Goal: Information Seeking & Learning: Learn about a topic

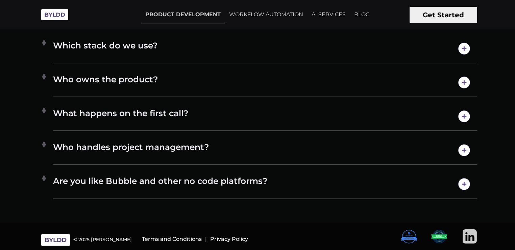
scroll to position [3646, 0]
click at [239, 159] on h4 "Who handles project management?" at bounding box center [265, 149] width 424 height 17
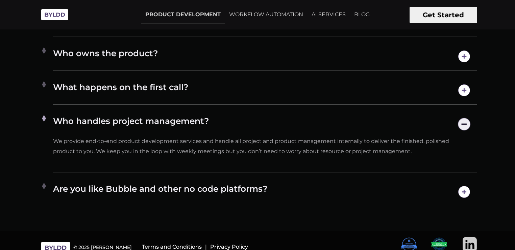
click at [215, 133] on h4 "Who handles project management?" at bounding box center [265, 123] width 424 height 17
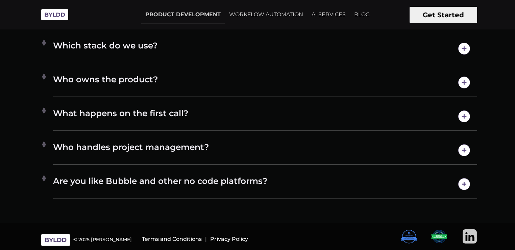
click at [185, 192] on h4 "Are you like Bubble and other no code platforms?" at bounding box center [265, 183] width 424 height 17
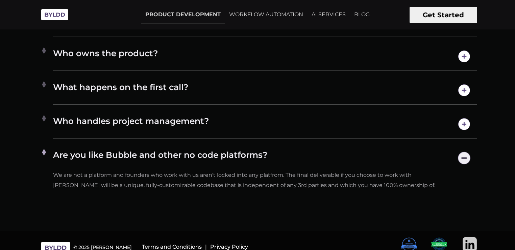
drag, startPoint x: 284, startPoint y: 146, endPoint x: 281, endPoint y: 173, distance: 27.3
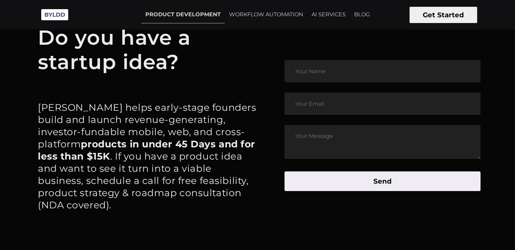
scroll to position [3209, 0]
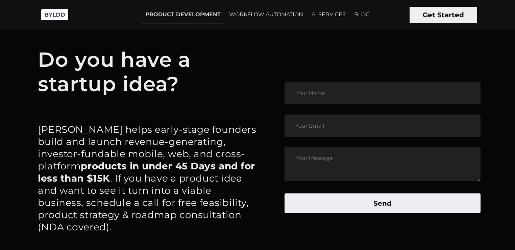
drag, startPoint x: 230, startPoint y: 143, endPoint x: 227, endPoint y: 178, distance: 34.9
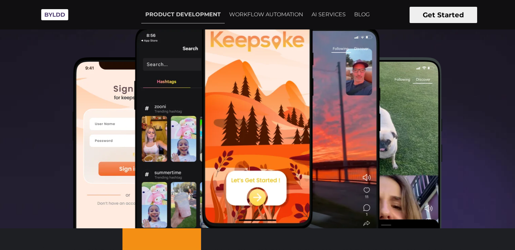
scroll to position [0, 0]
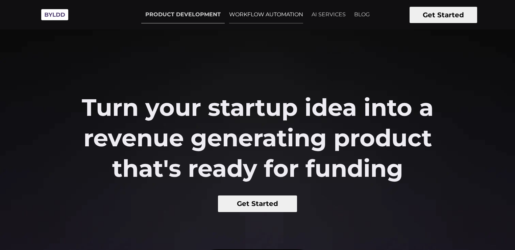
click at [260, 18] on link "WORKFLOW AUTOMATION" at bounding box center [266, 14] width 82 height 17
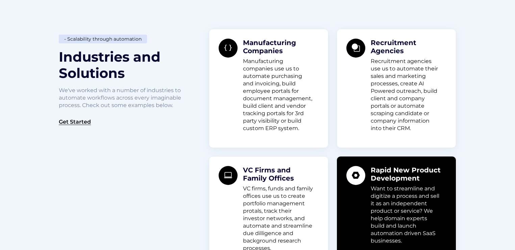
scroll to position [584, 0]
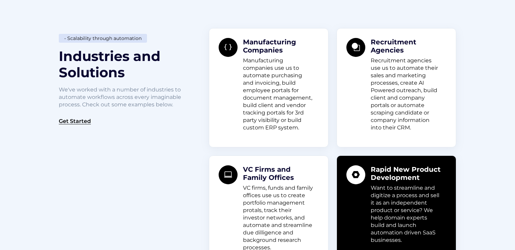
drag, startPoint x: 172, startPoint y: 60, endPoint x: 172, endPoint y: 65, distance: 5.1
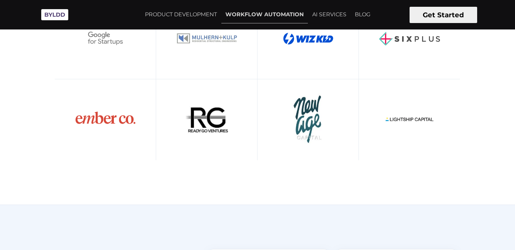
scroll to position [0, 0]
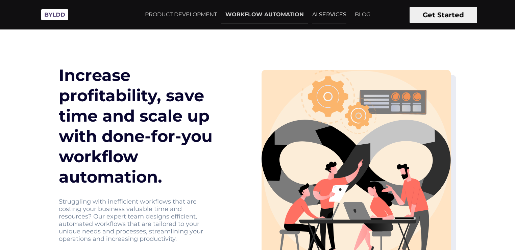
click at [318, 16] on link "AI SERVICES" at bounding box center [329, 14] width 42 height 17
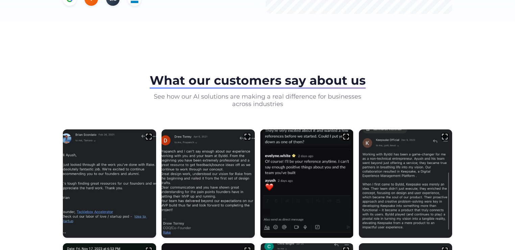
scroll to position [199, 0]
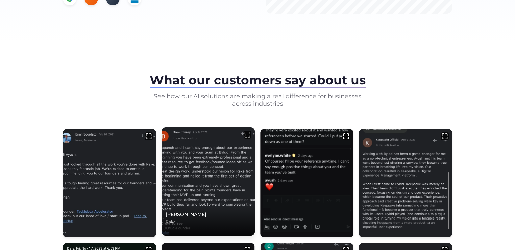
click at [247, 133] on img at bounding box center [248, 135] width 8 height 8
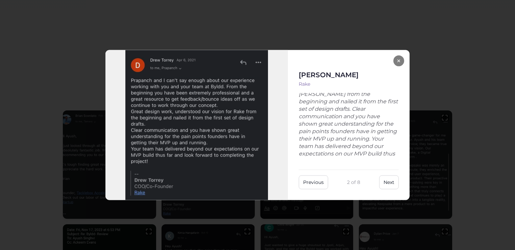
scroll to position [78, 0]
click at [395, 181] on button "Next" at bounding box center [389, 182] width 20 height 14
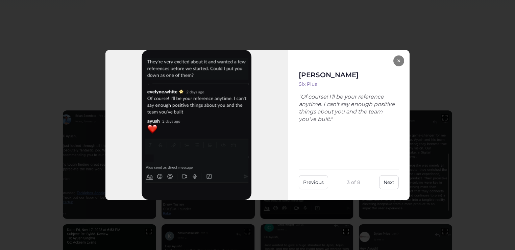
click at [400, 61] on button "×" at bounding box center [399, 60] width 11 height 11
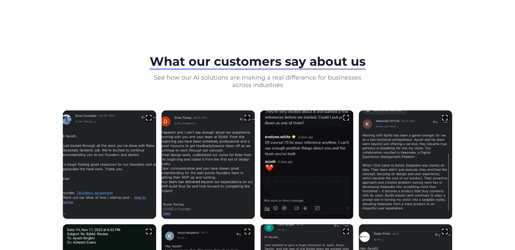
drag, startPoint x: 446, startPoint y: 47, endPoint x: 448, endPoint y: 65, distance: 18.1
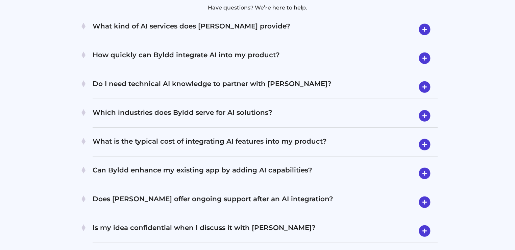
scroll to position [1368, 0]
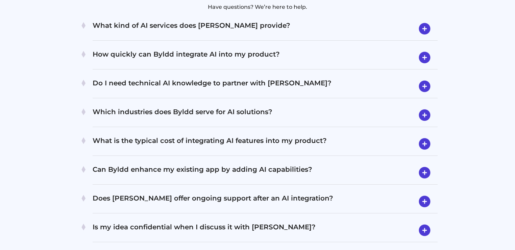
click at [172, 49] on h4 "How quickly can Byldd integrate AI into my product?" at bounding box center [265, 58] width 345 height 18
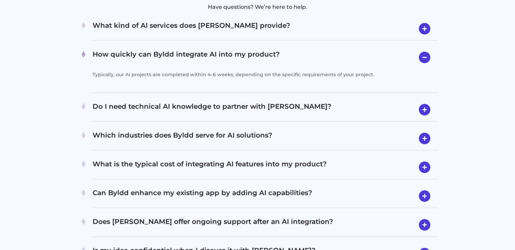
click at [164, 98] on div "Do I need technical AI knowledge to partner with [PERSON_NAME]? Not at all. We …" at bounding box center [265, 109] width 345 height 23
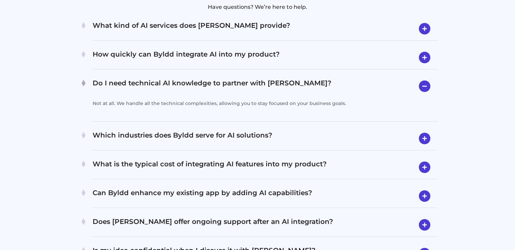
click at [155, 130] on h4 "Which industries does Byldd serve for AI solutions?" at bounding box center [265, 139] width 345 height 18
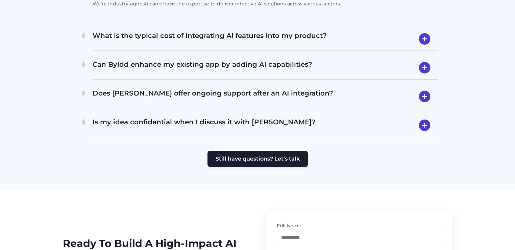
scroll to position [1497, 0]
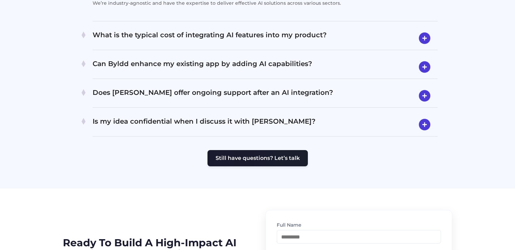
click at [246, 58] on h4 "Can Byldd enhance my existing app by adding AI capabilities?" at bounding box center [265, 67] width 345 height 18
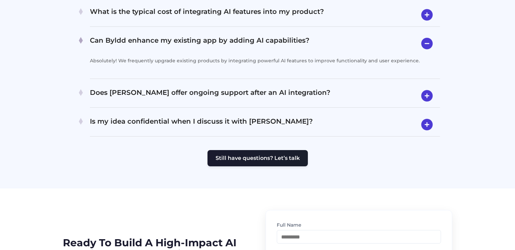
click at [222, 87] on h4 "Does [PERSON_NAME] offer ongoing support after an AI integration?" at bounding box center [265, 96] width 350 height 18
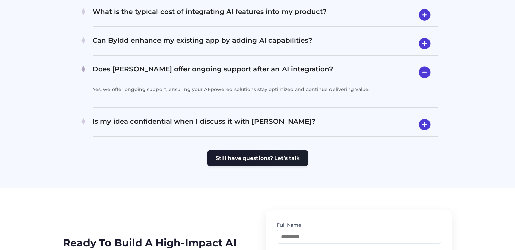
click at [177, 116] on h4 "Is my idea confidential when I discuss it with [PERSON_NAME]?" at bounding box center [265, 125] width 345 height 18
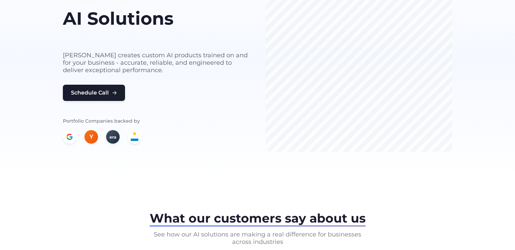
scroll to position [65, 0]
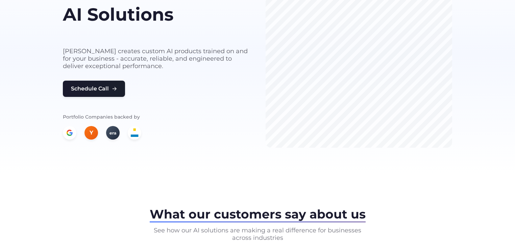
click at [114, 132] on div "era" at bounding box center [113, 133] width 14 height 14
click at [137, 132] on img at bounding box center [135, 133] width 14 height 14
drag, startPoint x: 137, startPoint y: 132, endPoint x: 134, endPoint y: 133, distance: 3.5
click at [137, 133] on img at bounding box center [135, 133] width 14 height 14
click at [78, 132] on div "Y era" at bounding box center [156, 133] width 187 height 14
